Goal: Check status: Check status

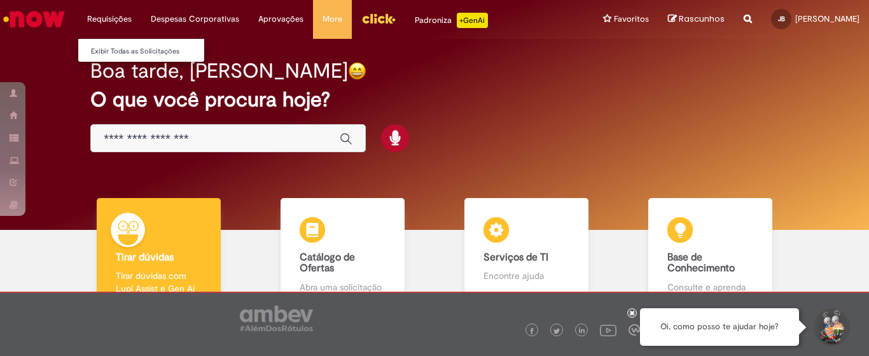
click at [116, 17] on li "Requisições Exibir Todas as Solicitações" at bounding box center [110, 19] width 64 height 38
click at [125, 50] on link "Exibir Todas as Solicitações" at bounding box center [148, 52] width 140 height 14
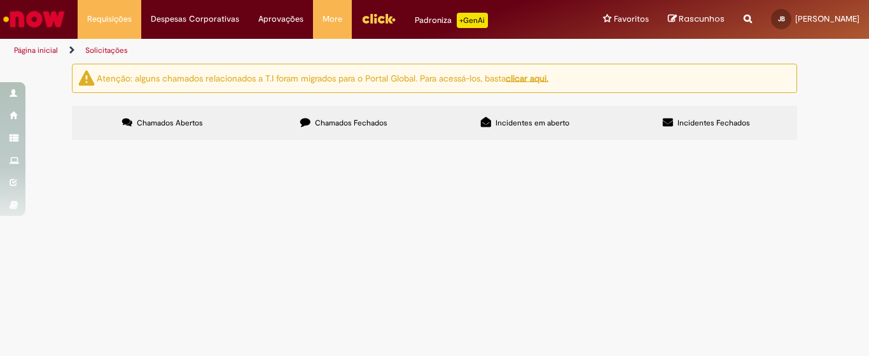
click at [345, 123] on span "Chamados Fechados" at bounding box center [351, 123] width 73 height 10
click at [184, 118] on span "Chamados Abertos" at bounding box center [170, 123] width 66 height 10
click at [344, 120] on span "Chamados Fechados" at bounding box center [351, 123] width 73 height 10
click at [512, 126] on span "Incidentes em aberto" at bounding box center [533, 123] width 74 height 10
click at [706, 125] on span "Incidentes Fechados" at bounding box center [714, 123] width 73 height 10
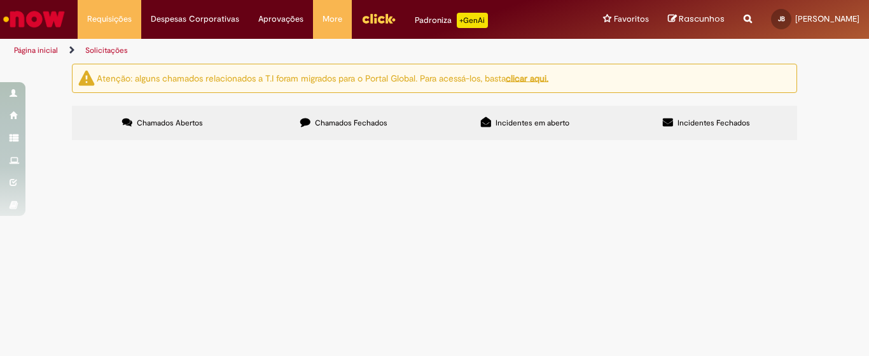
click at [160, 122] on span "Chamados Abertos" at bounding box center [170, 123] width 66 height 10
click at [106, 44] on li "Solicitações" at bounding box center [107, 51] width 52 height 24
